Goal: Navigation & Orientation: Find specific page/section

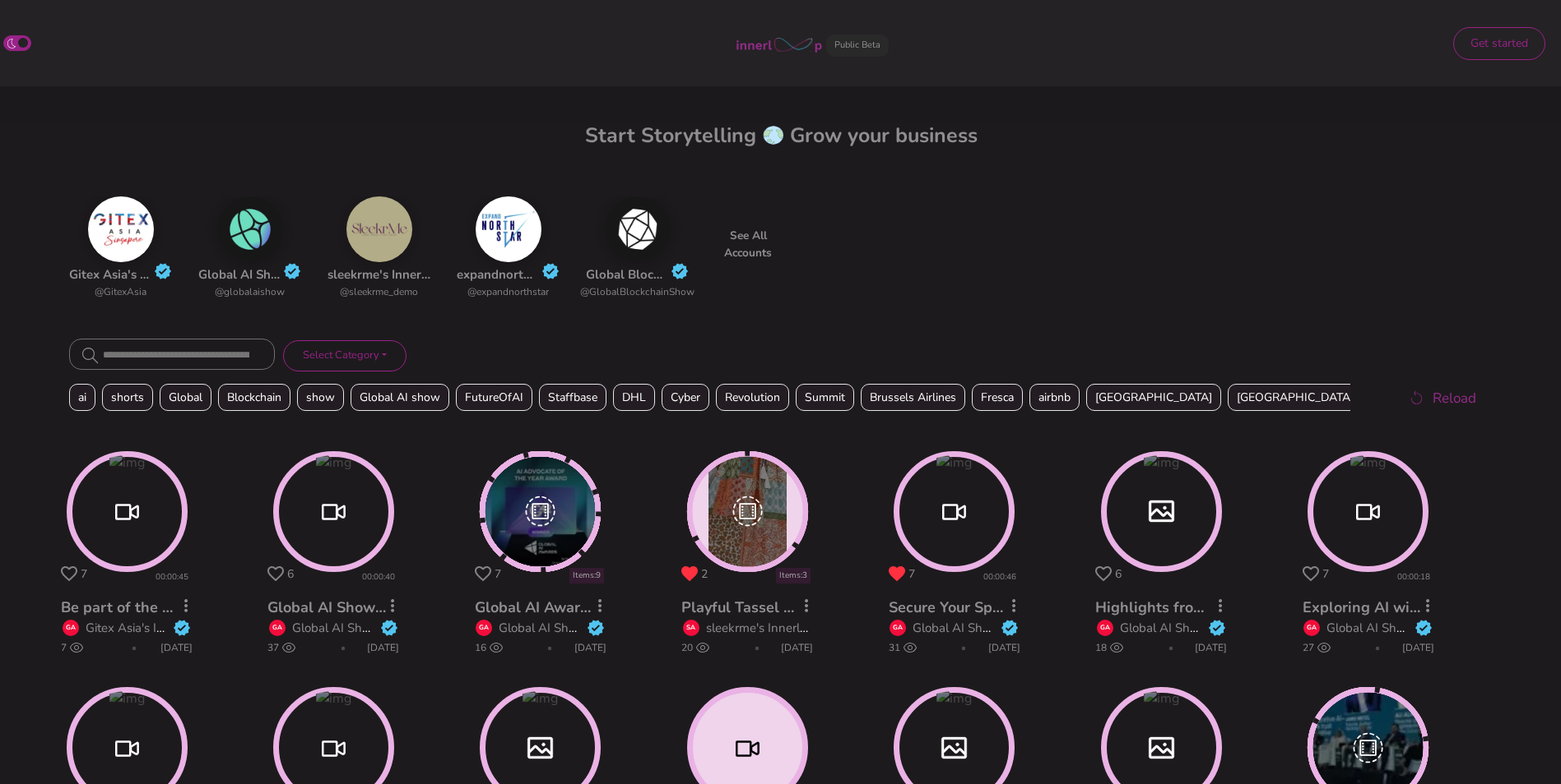
click at [146, 520] on circle at bounding box center [127, 512] width 116 height 116
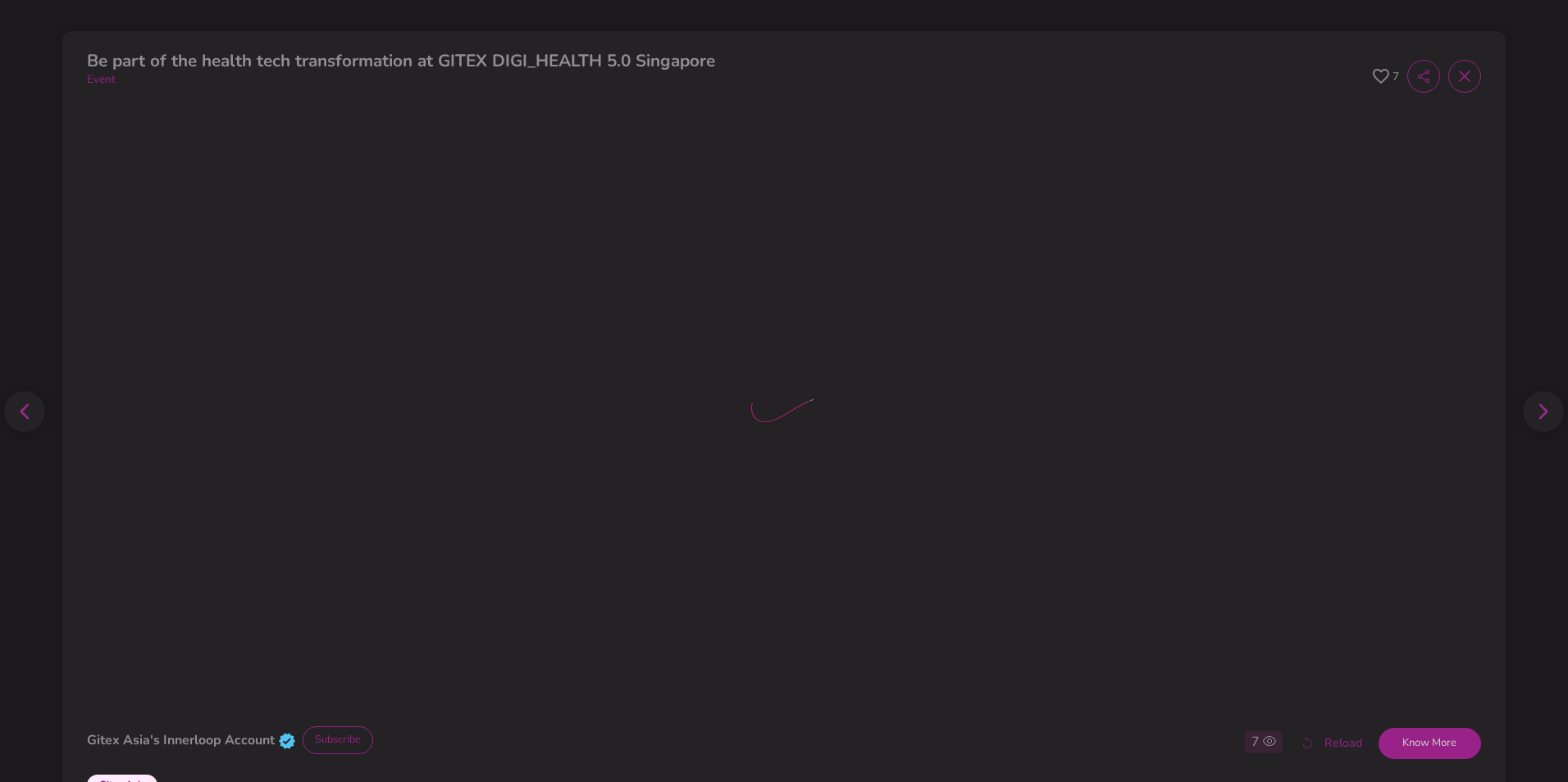
click at [1373, 77] on icon at bounding box center [1381, 77] width 17 height 16
click at [1460, 76] on icon at bounding box center [1464, 76] width 17 height 17
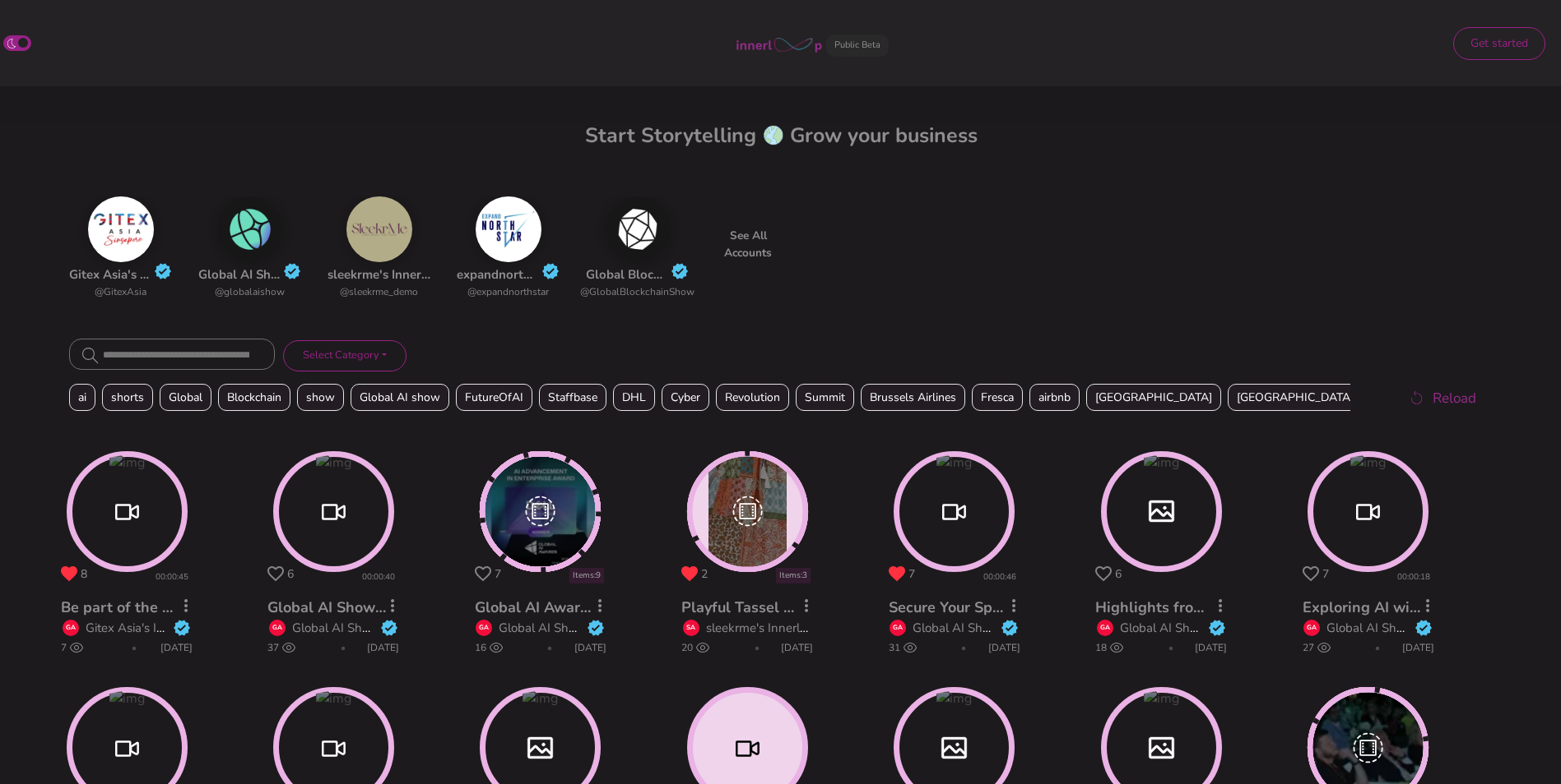
click at [749, 238] on p "See All Accounts" at bounding box center [747, 245] width 66 height 34
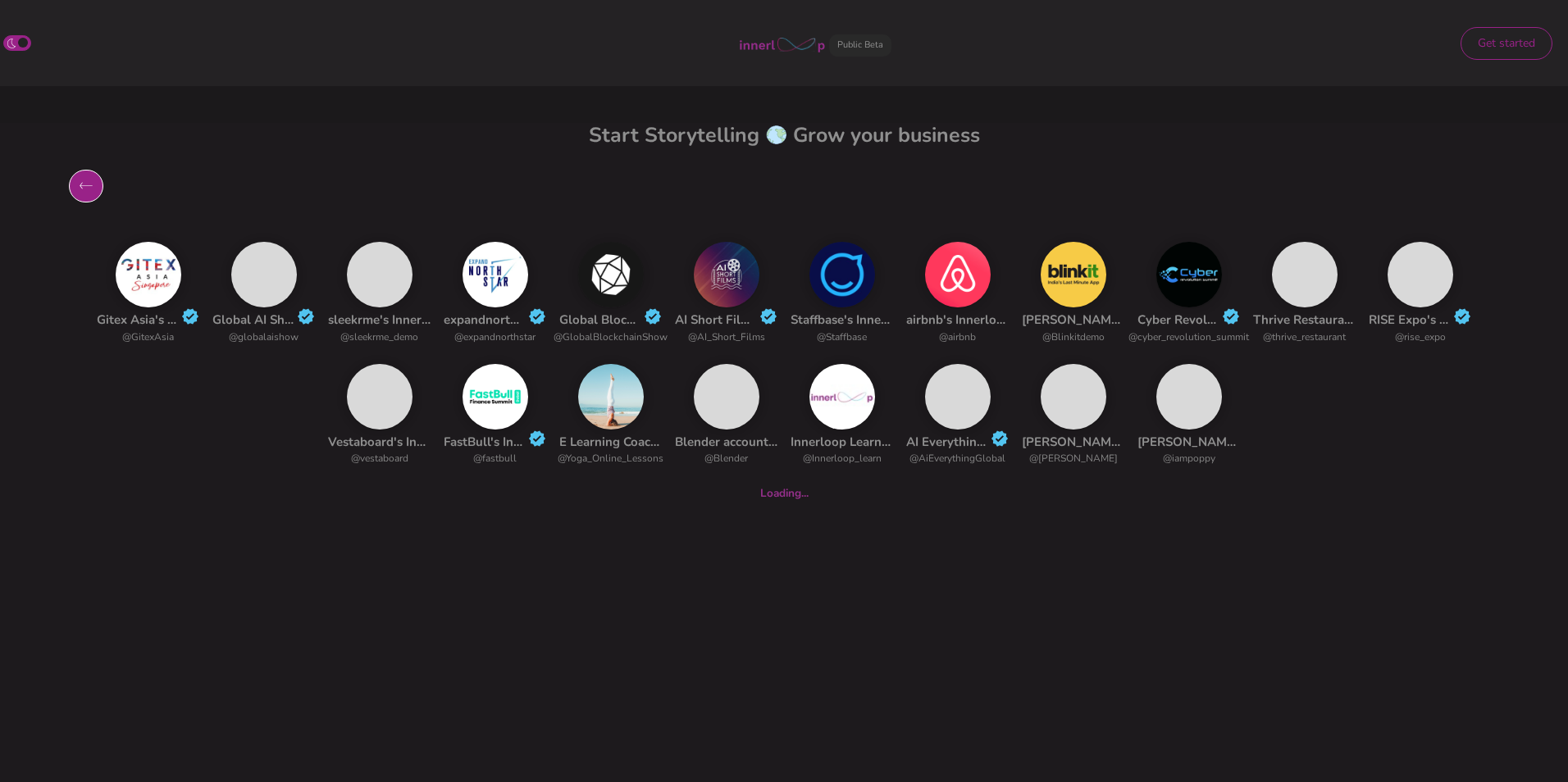
click at [88, 188] on icon "button" at bounding box center [86, 186] width 18 height 20
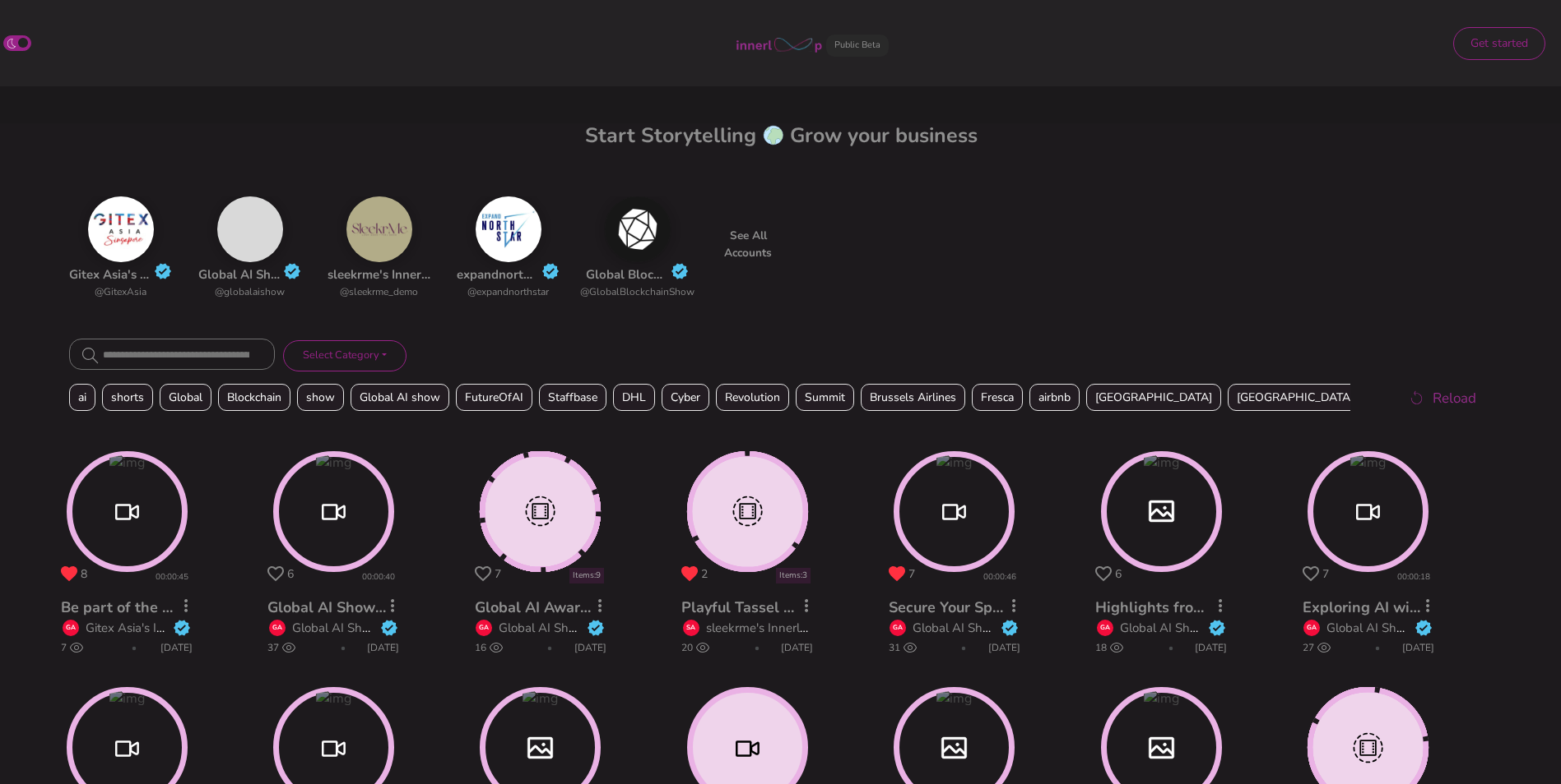
click at [514, 231] on img at bounding box center [508, 229] width 66 height 66
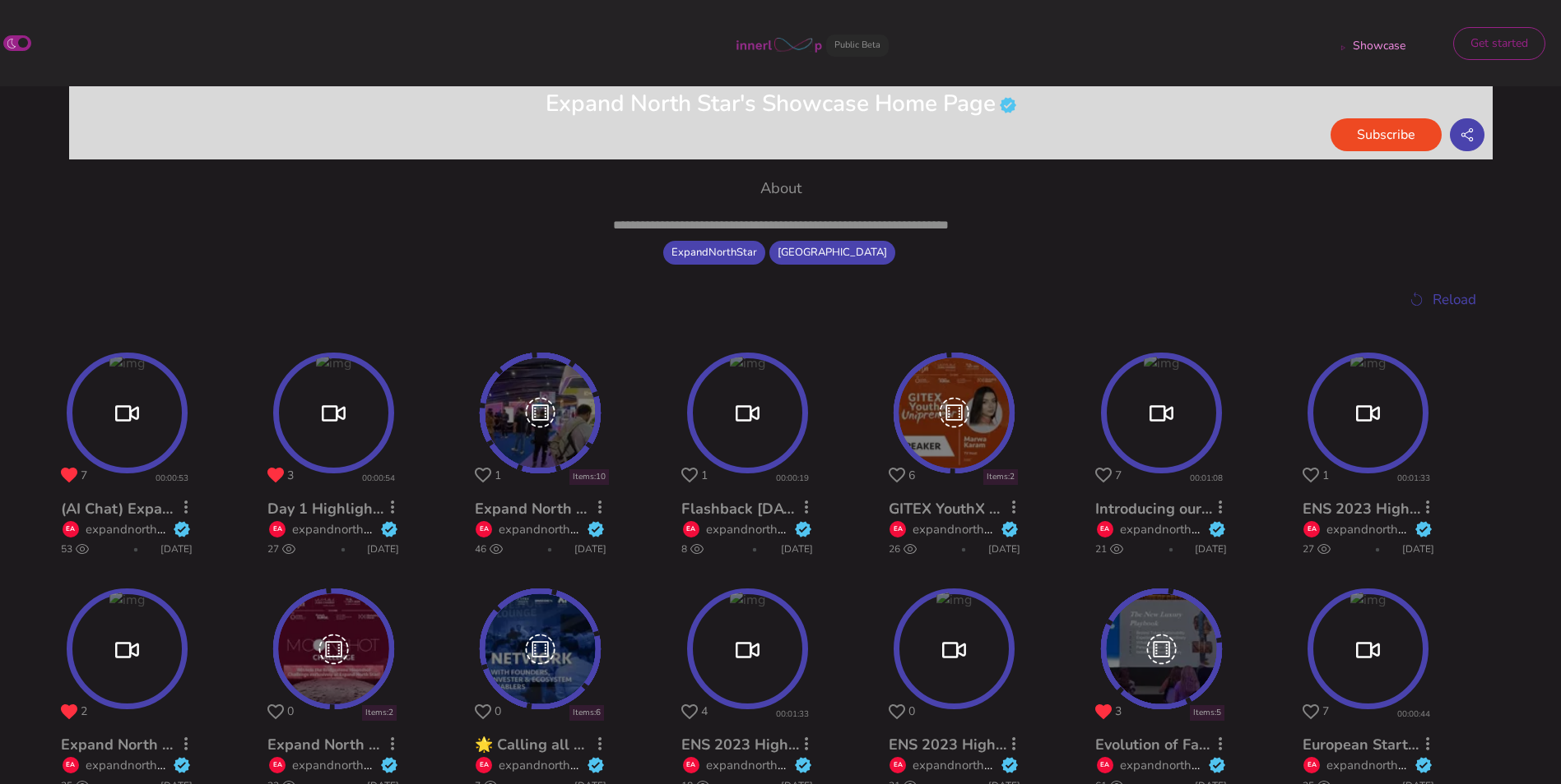
scroll to position [397, 0]
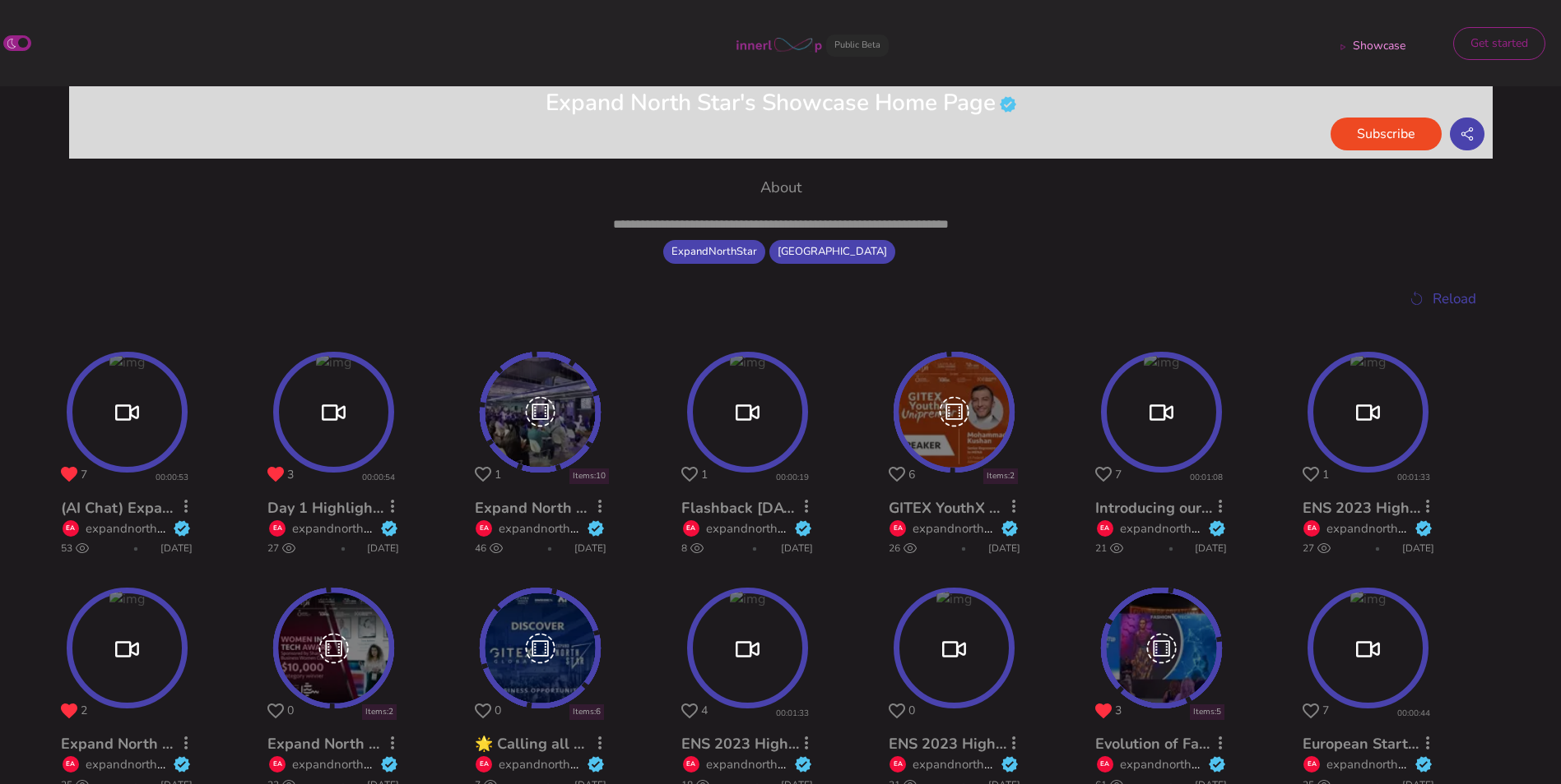
click at [156, 436] on circle at bounding box center [127, 412] width 116 height 116
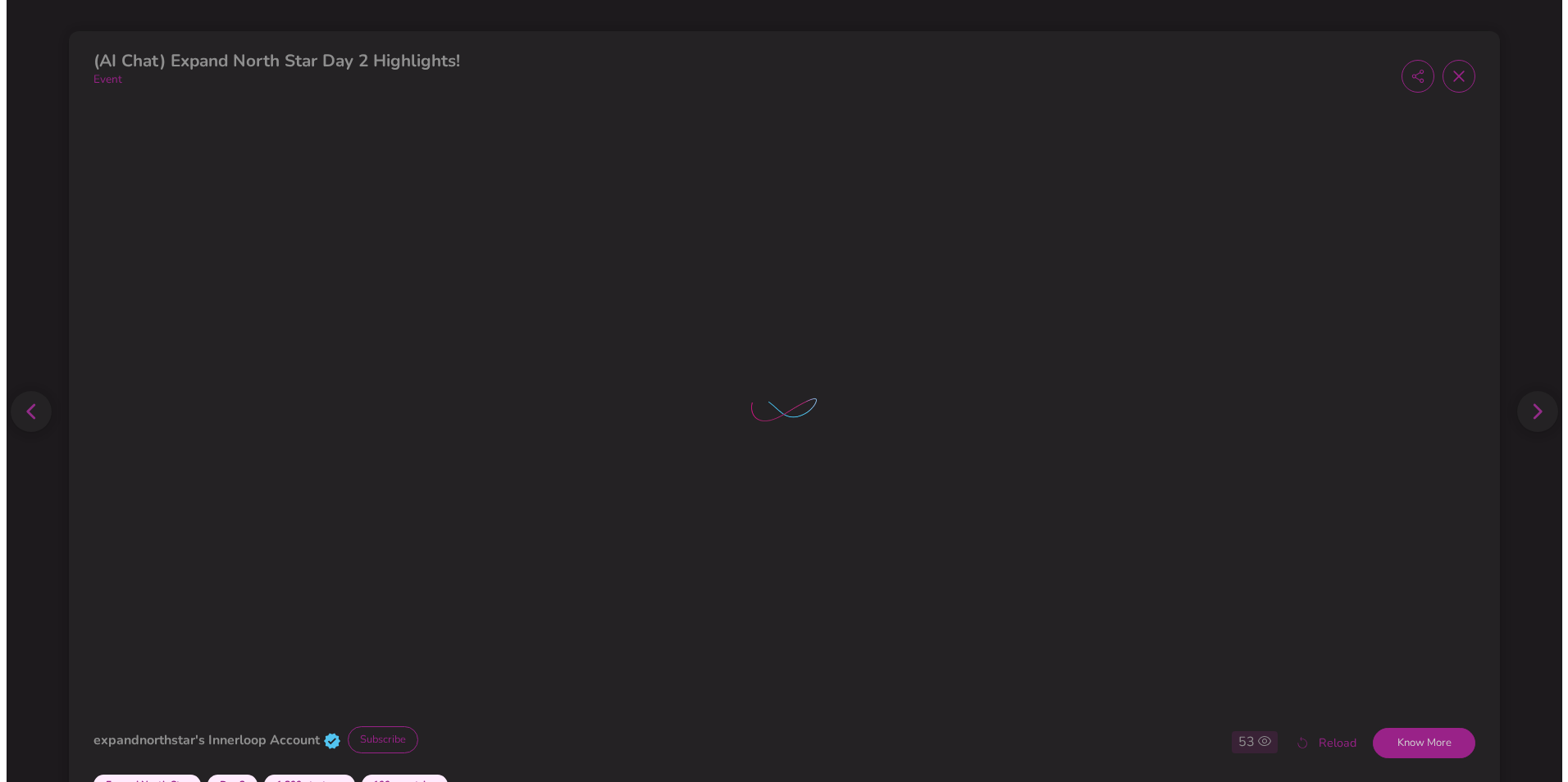
scroll to position [557, 0]
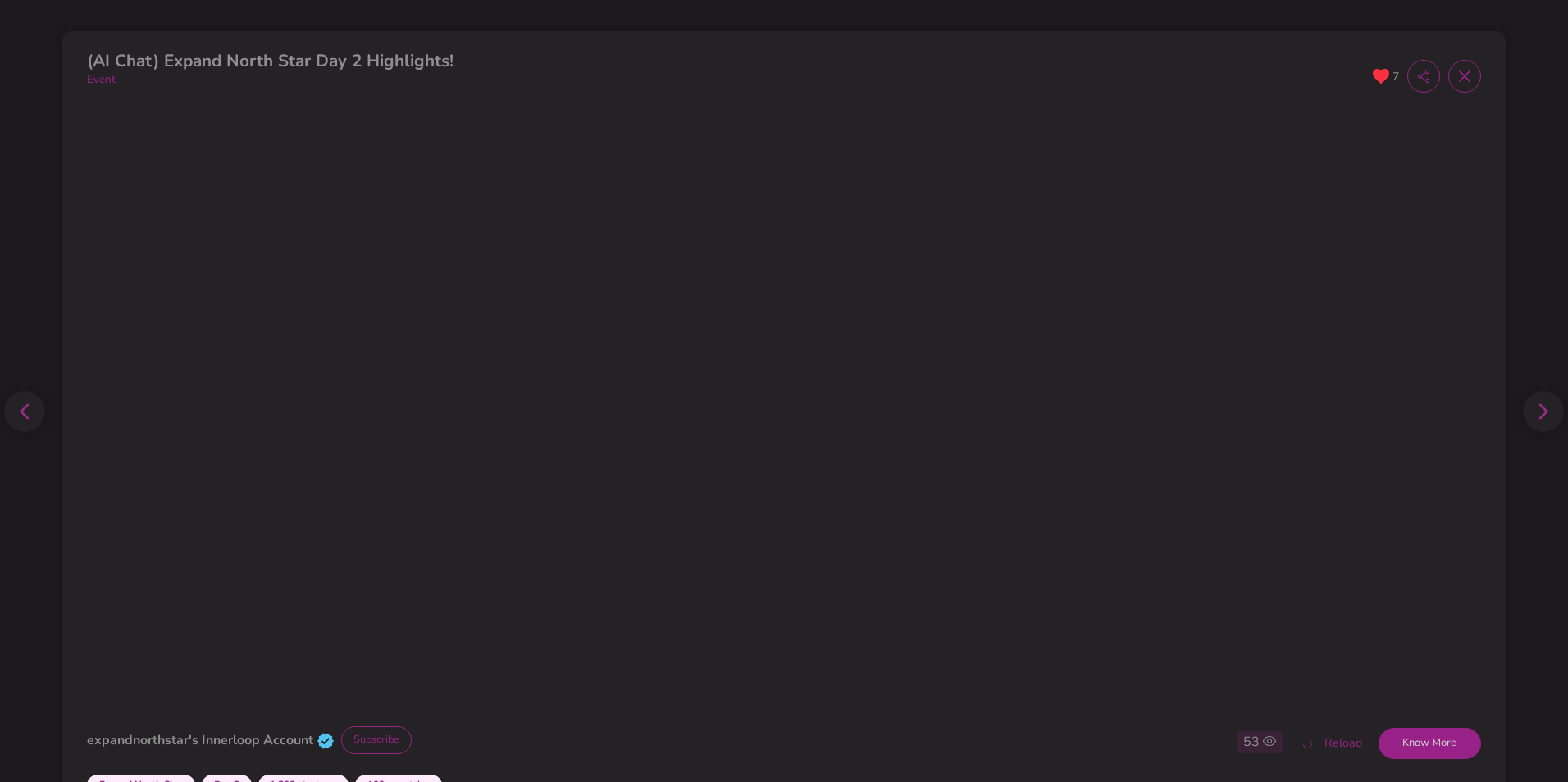
click at [1456, 79] on icon at bounding box center [1464, 76] width 17 height 17
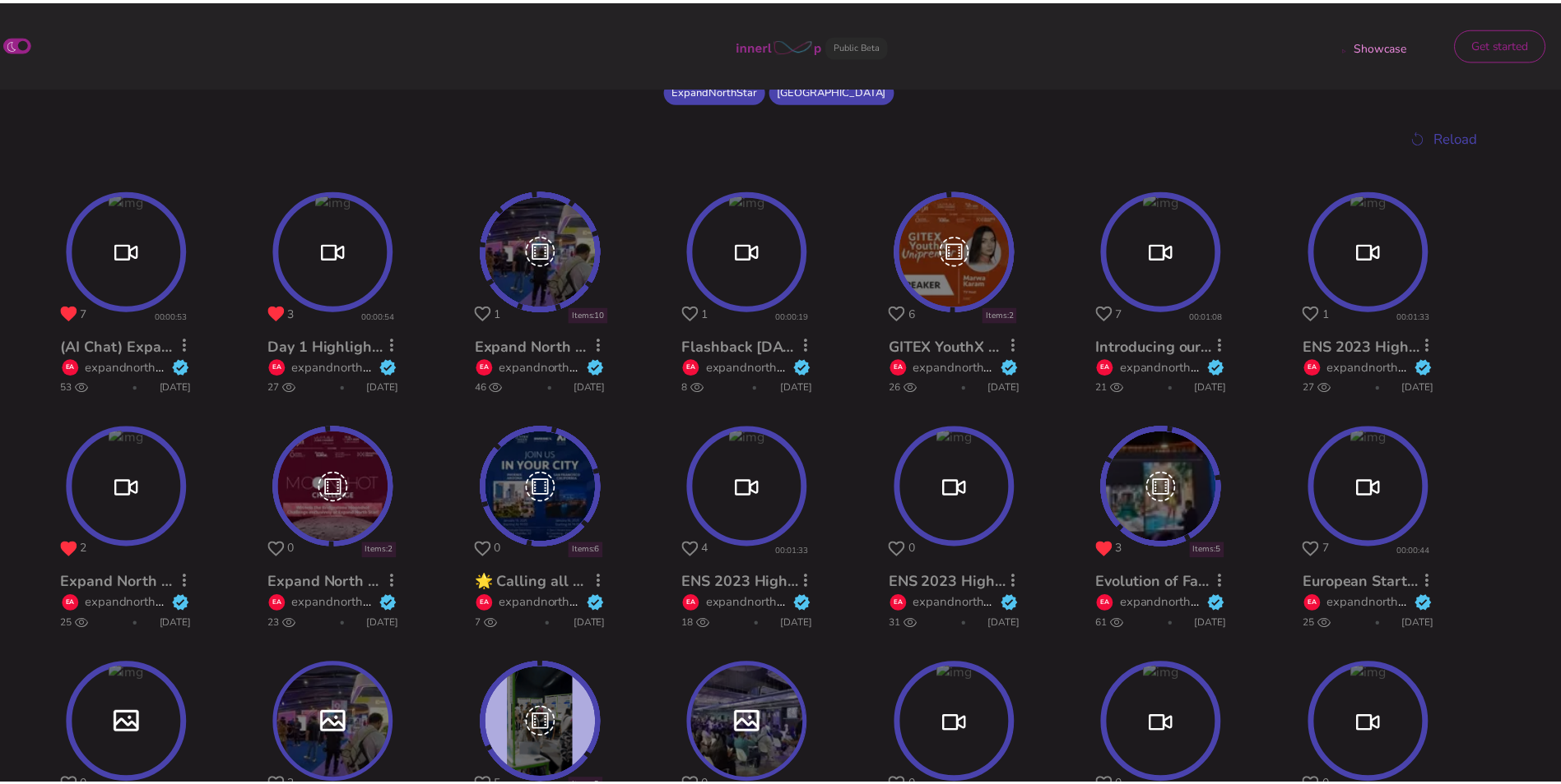
scroll to position [397, 0]
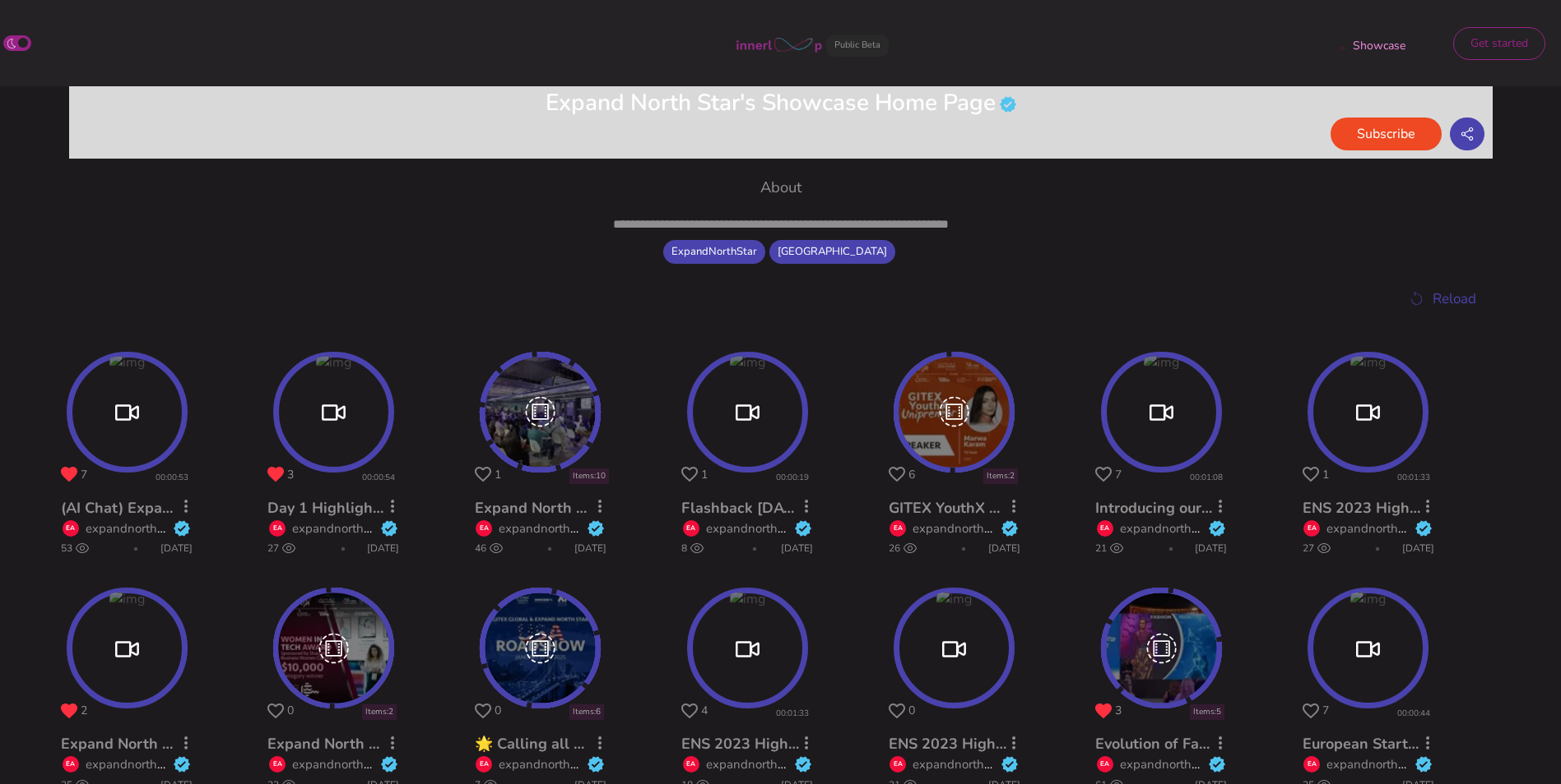
click at [551, 405] on circle at bounding box center [540, 411] width 117 height 117
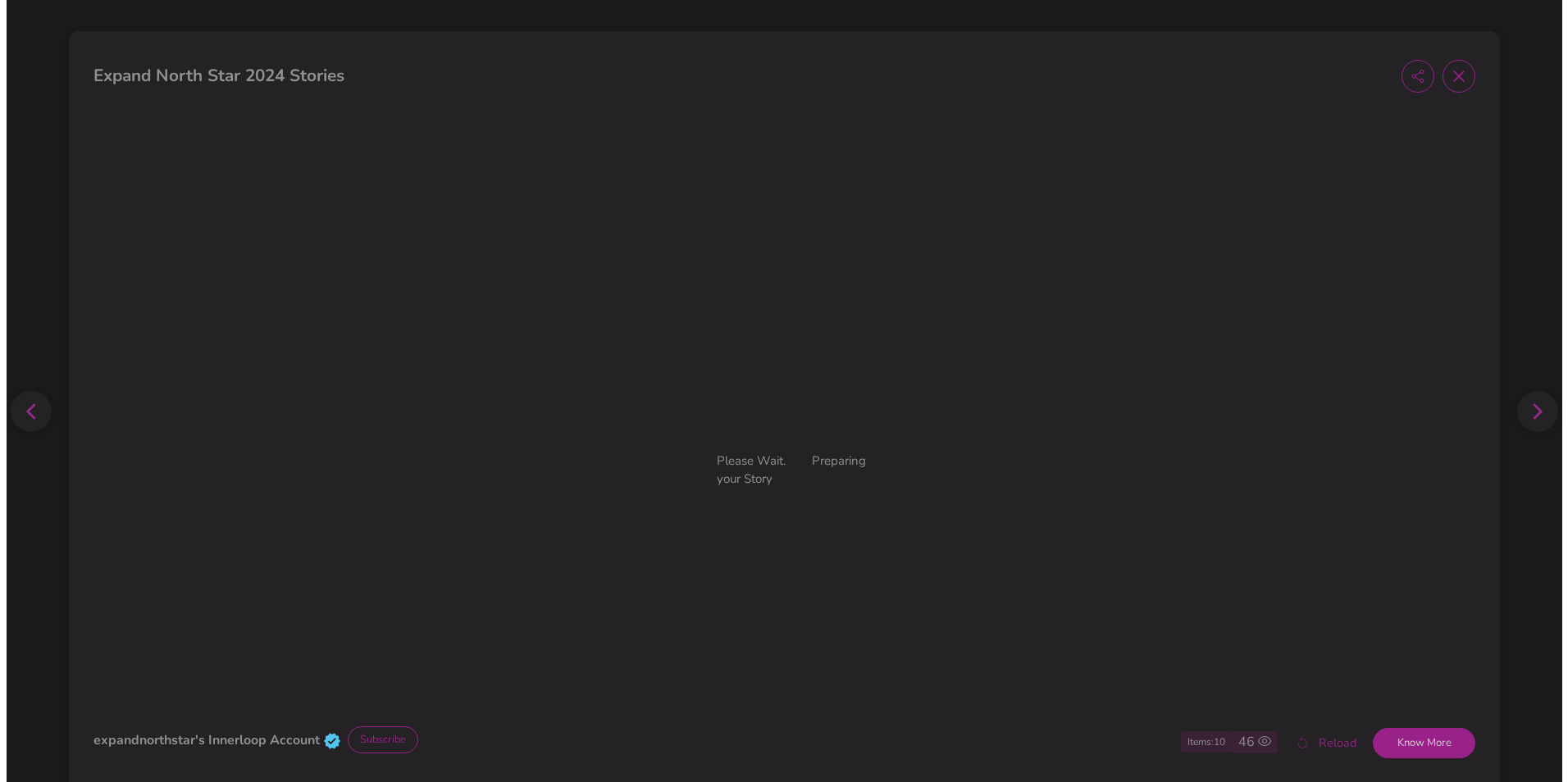
scroll to position [557, 0]
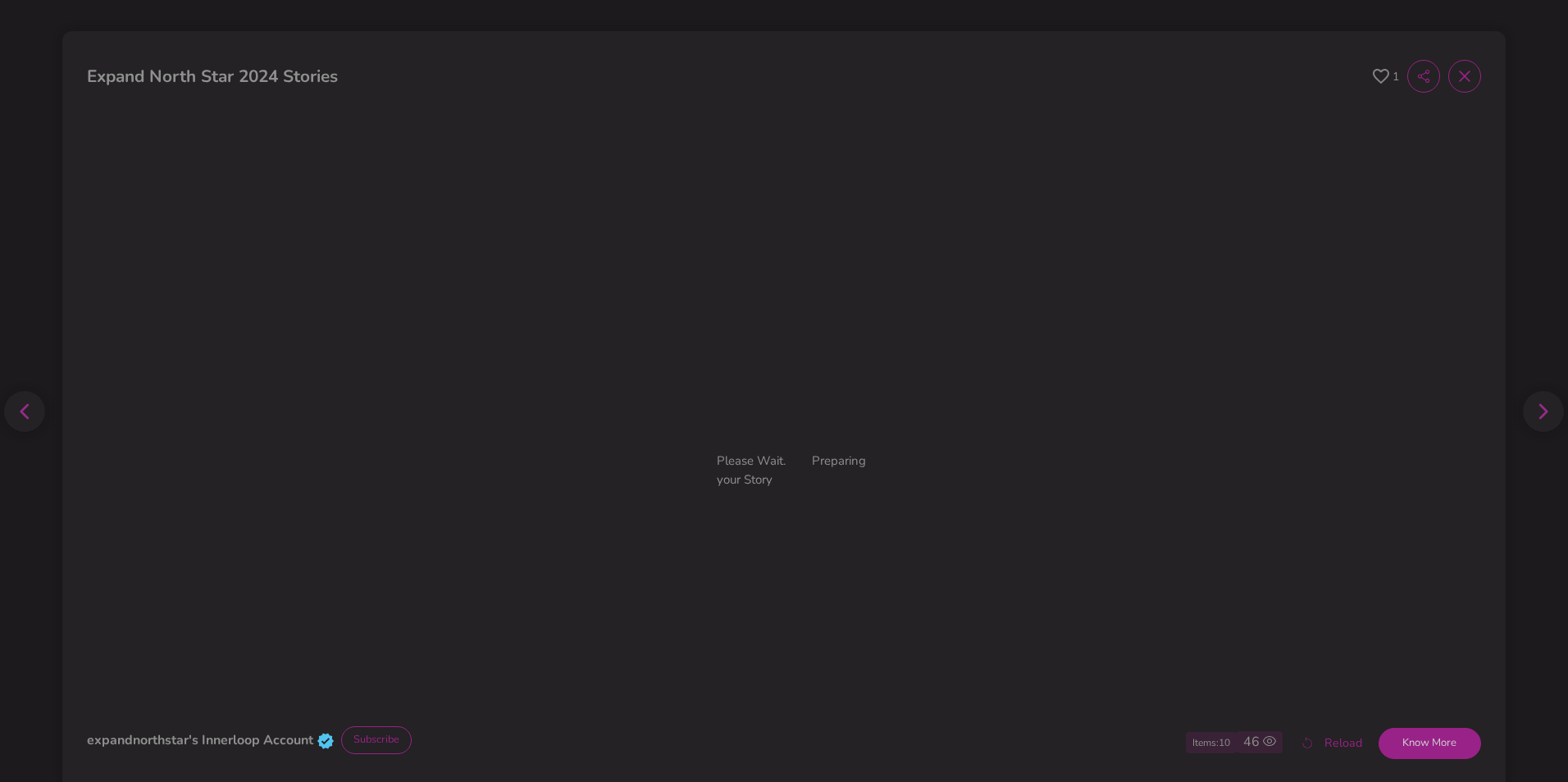
click at [1373, 77] on icon at bounding box center [1381, 77] width 17 height 16
click at [1459, 84] on span at bounding box center [1464, 76] width 32 height 32
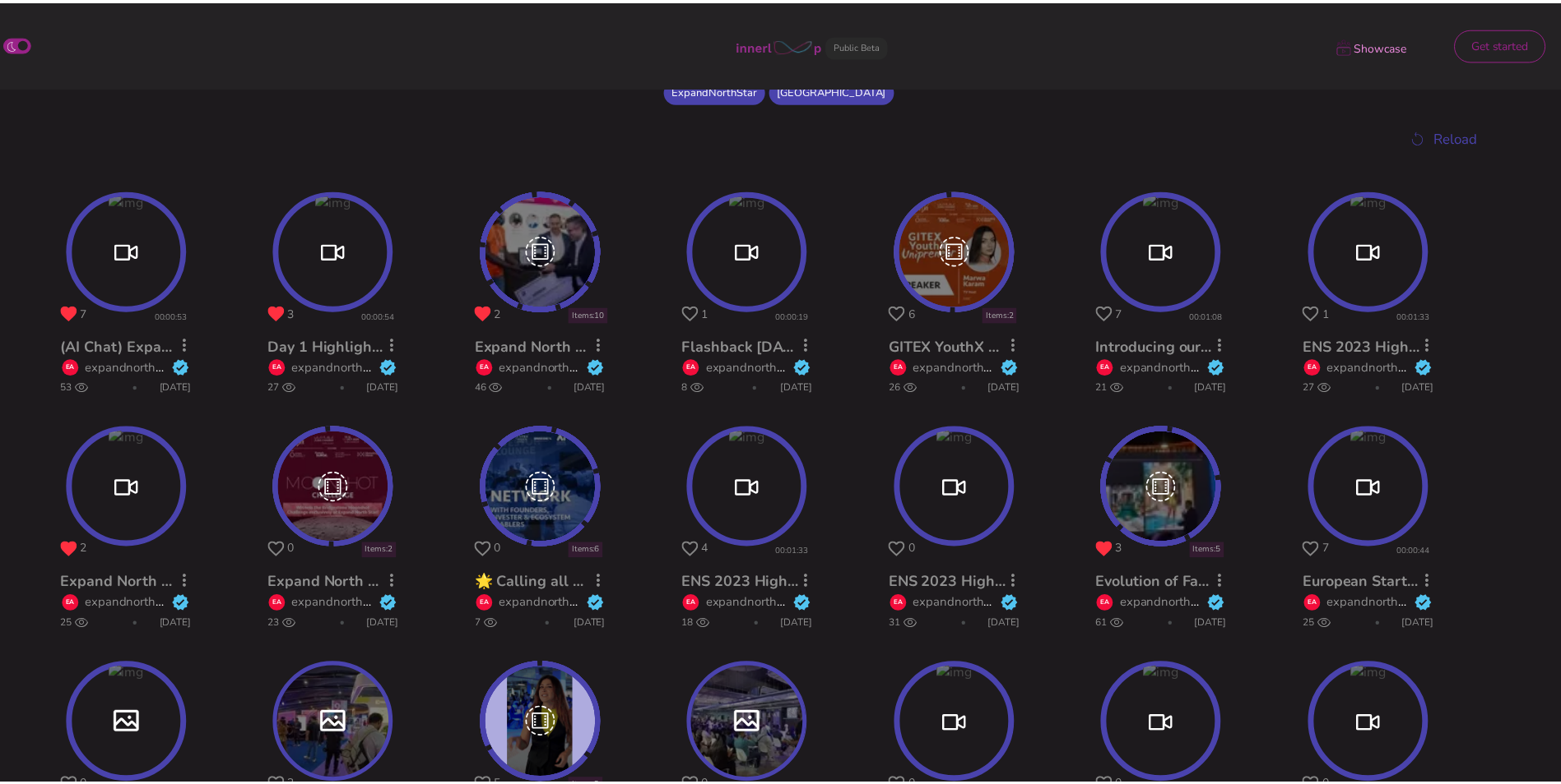
scroll to position [397, 0]
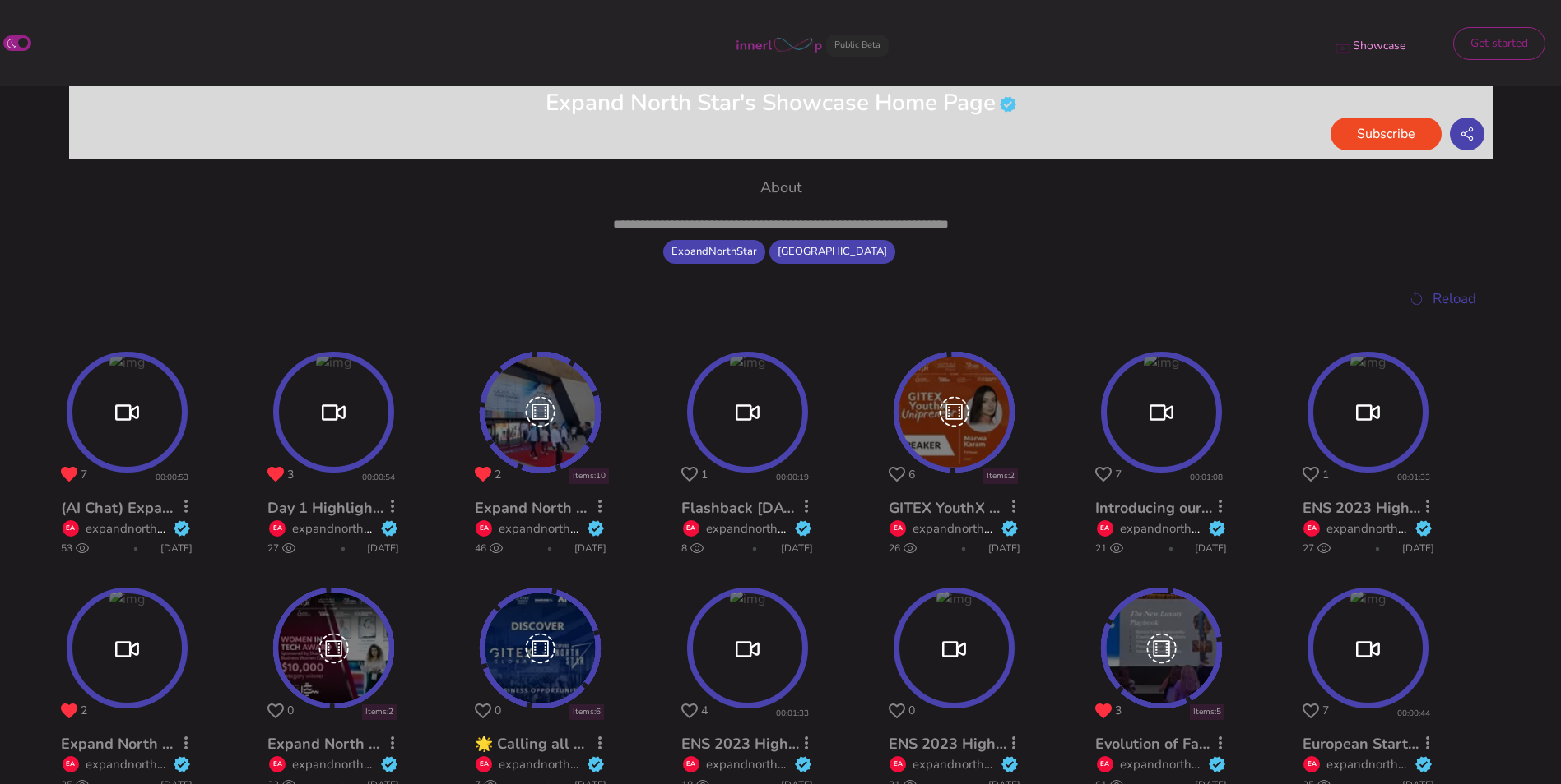
click at [1193, 418] on circle at bounding box center [1161, 412] width 116 height 116
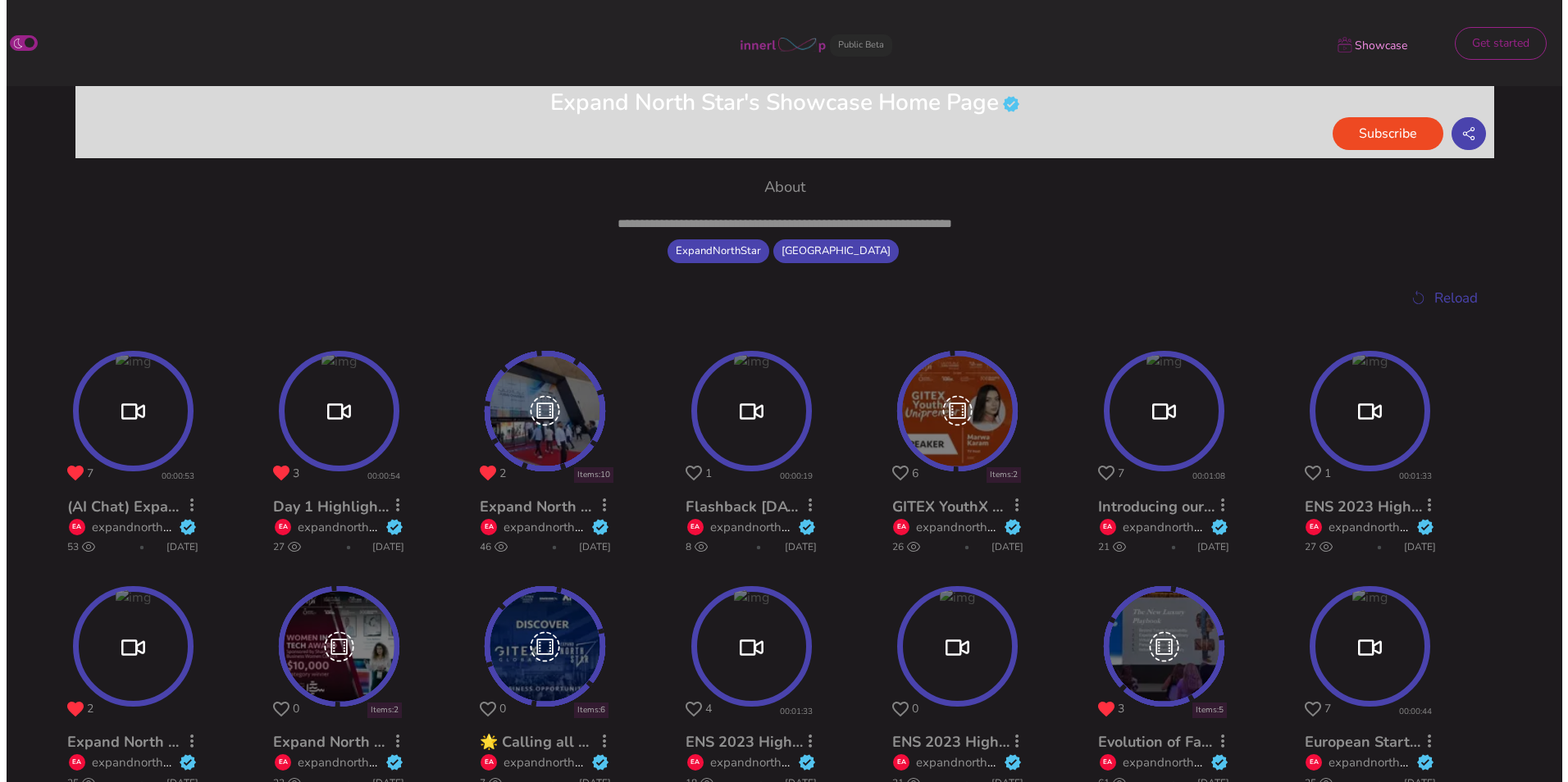
scroll to position [557, 0]
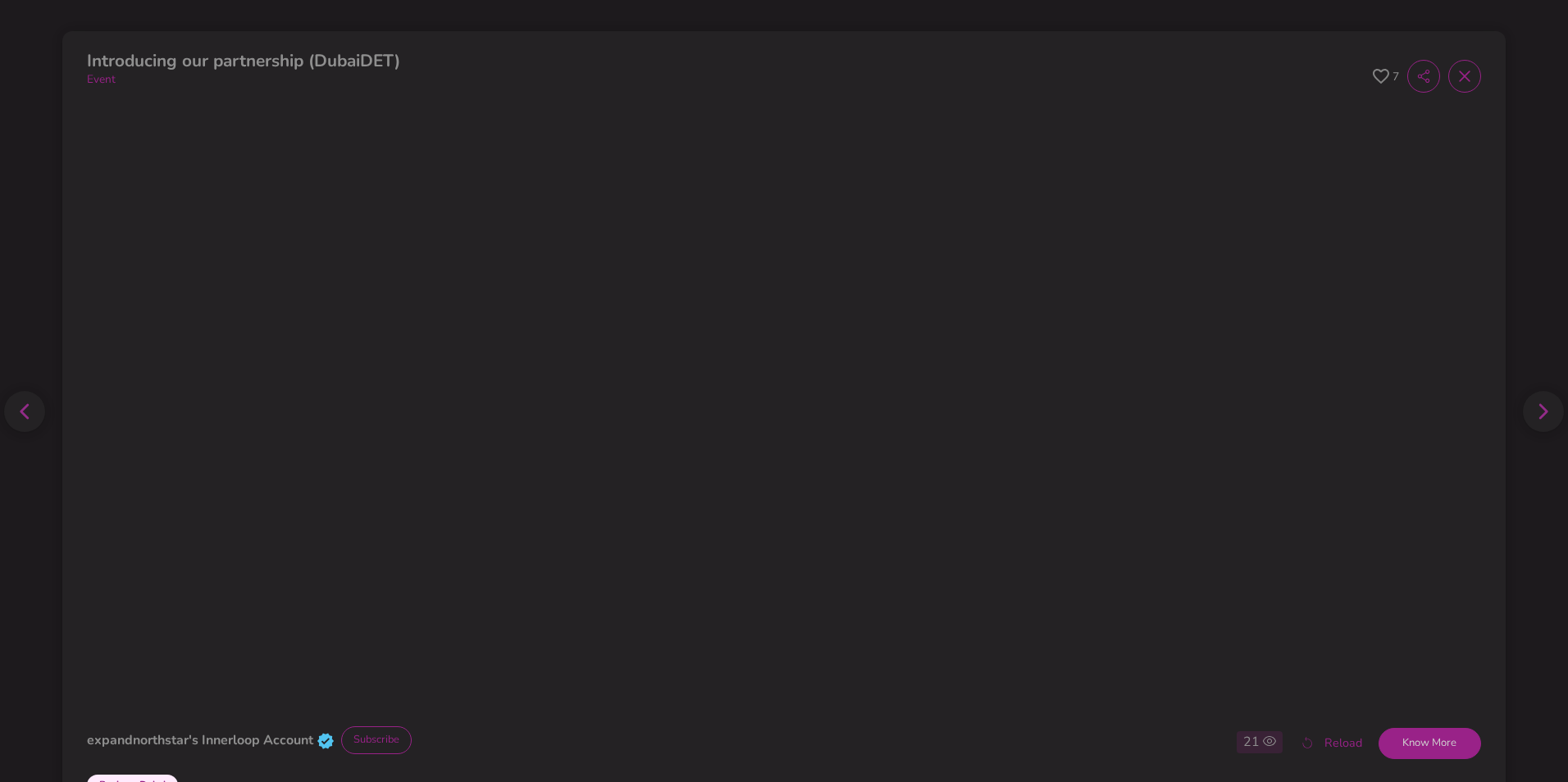
click at [1459, 74] on icon at bounding box center [1464, 77] width 11 height 11
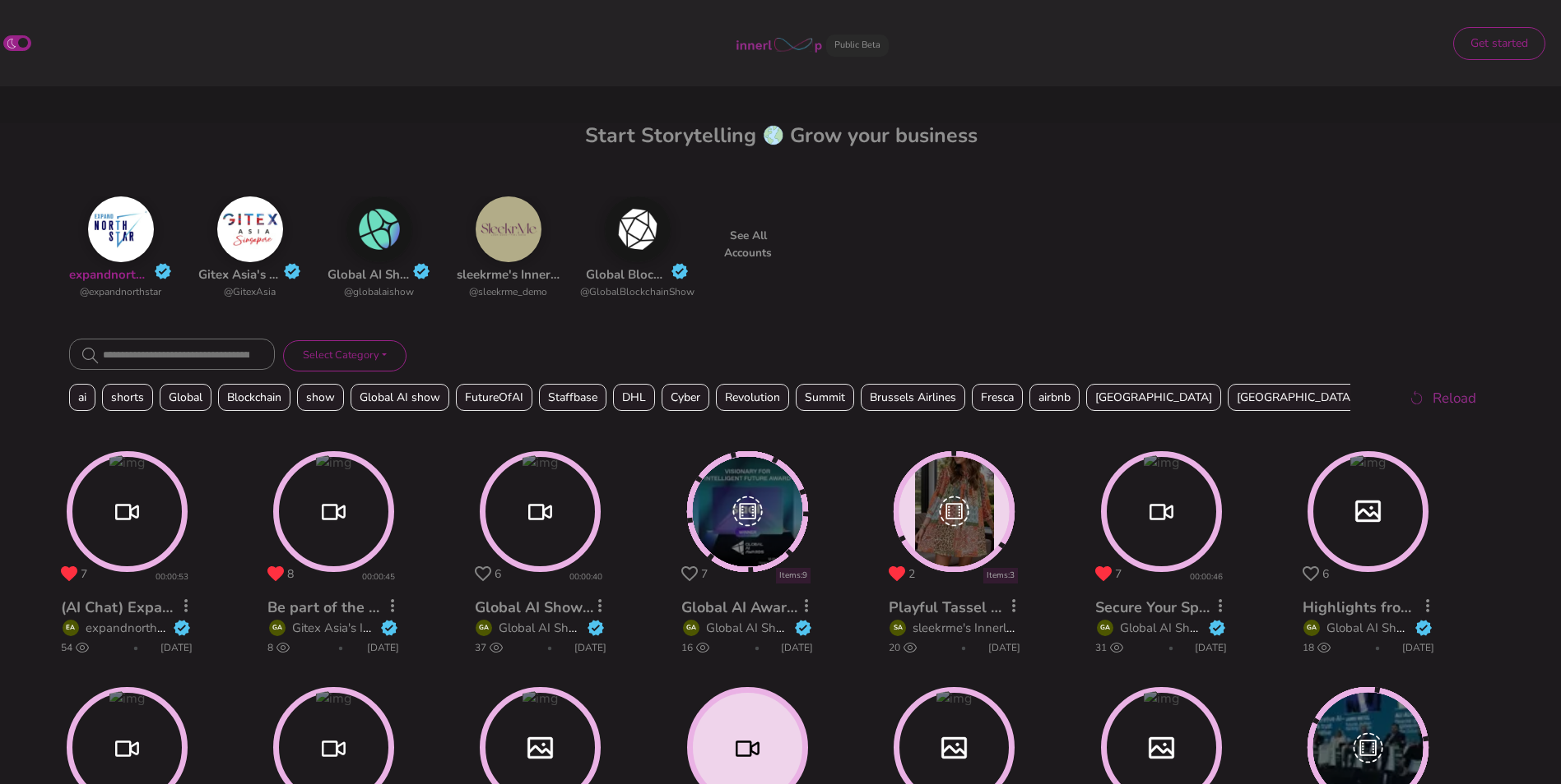
click at [121, 274] on link "expandnorthstar's Innerloop Account" at bounding box center [176, 274] width 216 height 17
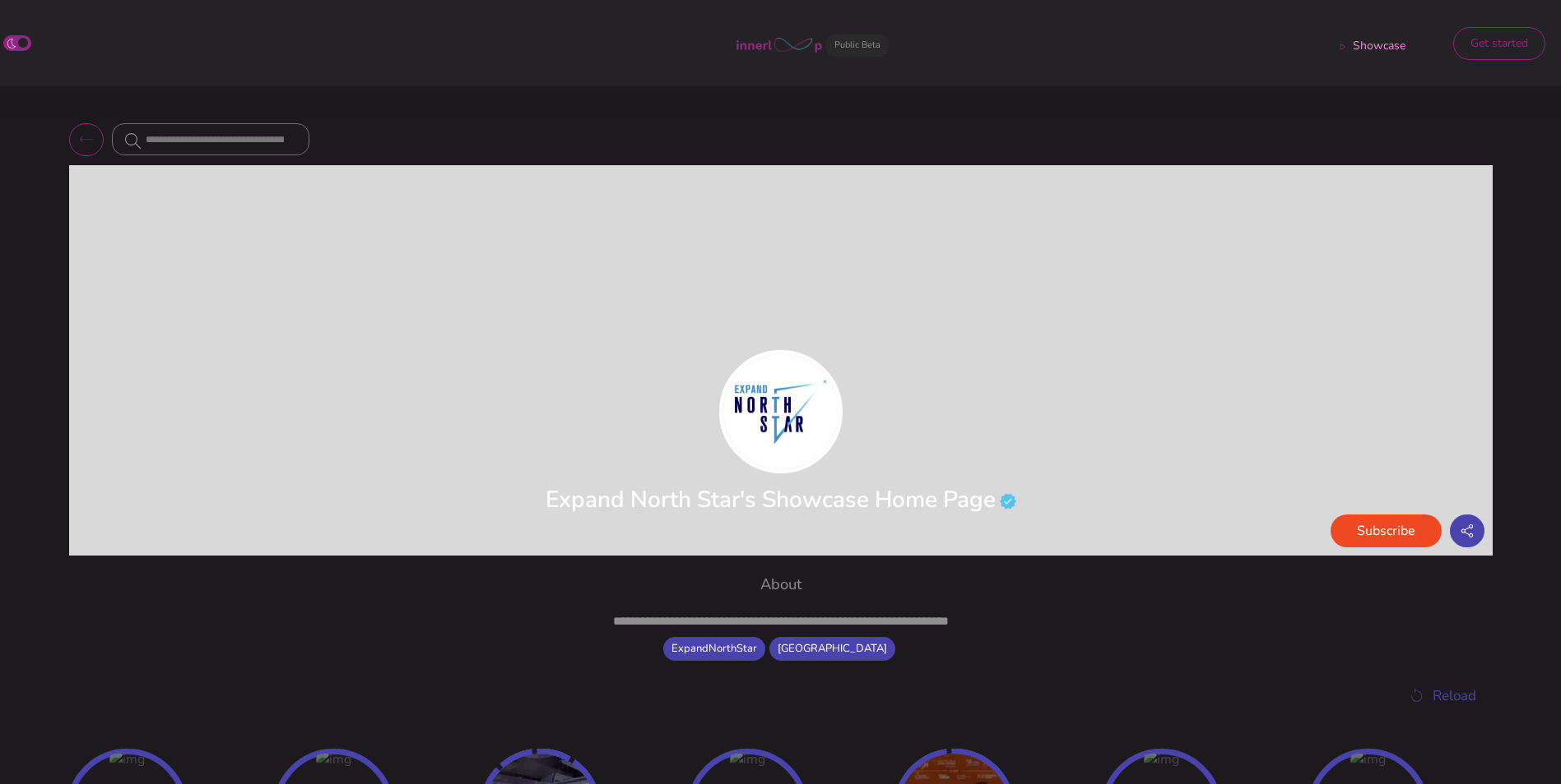
click at [1094, 621] on p "**********" at bounding box center [781, 623] width 996 height 18
